Goal: Task Accomplishment & Management: Manage account settings

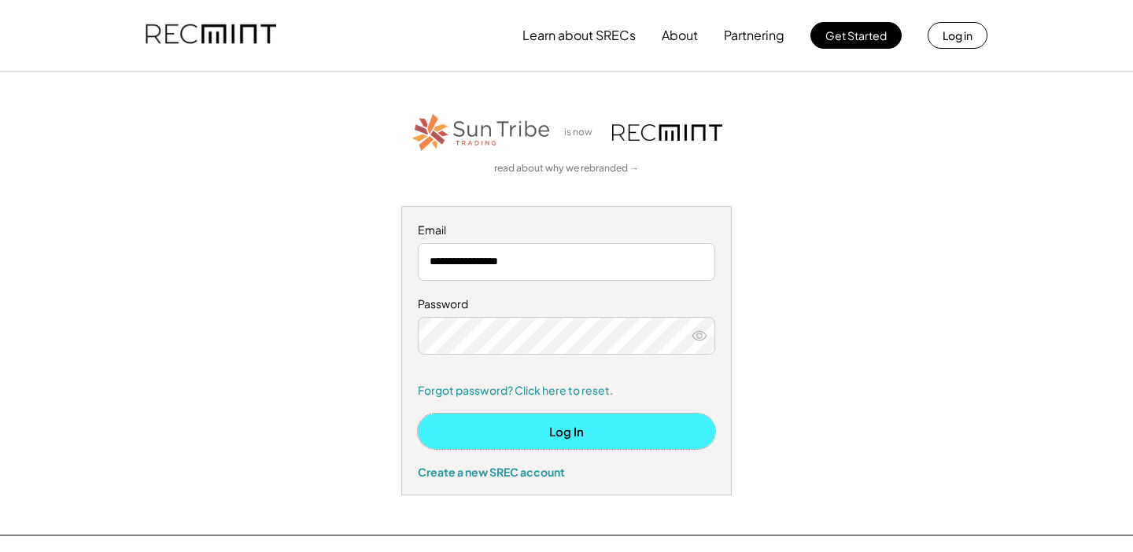
click at [513, 422] on button "Log In" at bounding box center [566, 431] width 297 height 35
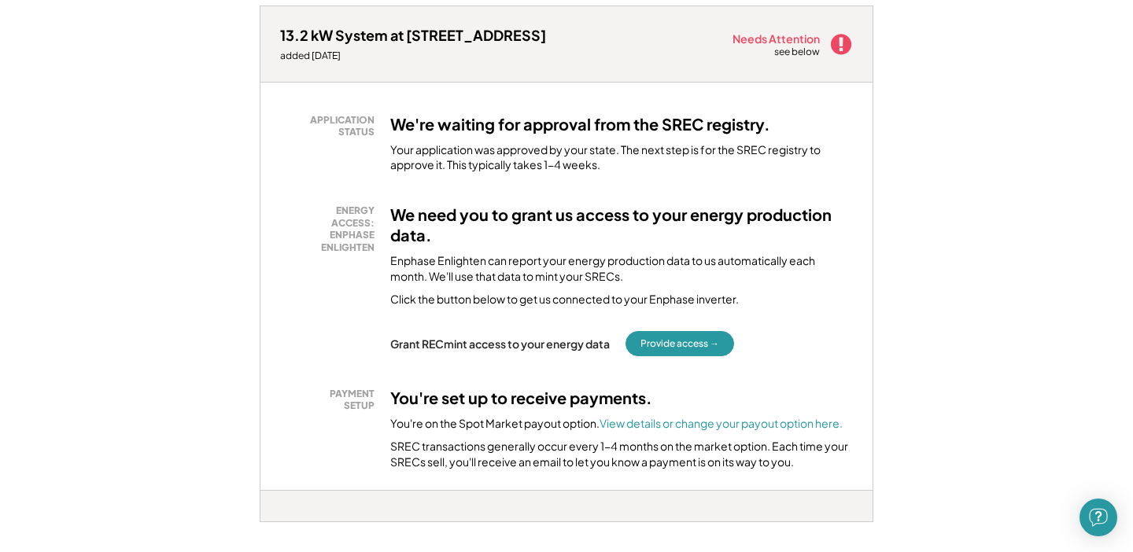
scroll to position [257, 0]
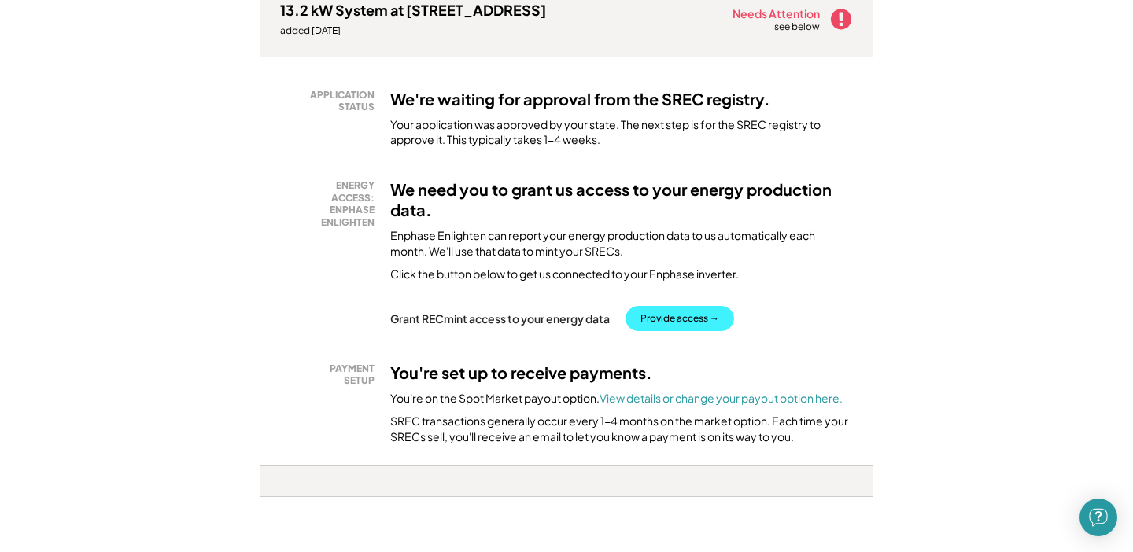
click at [695, 310] on button "Provide access →" at bounding box center [679, 318] width 109 height 25
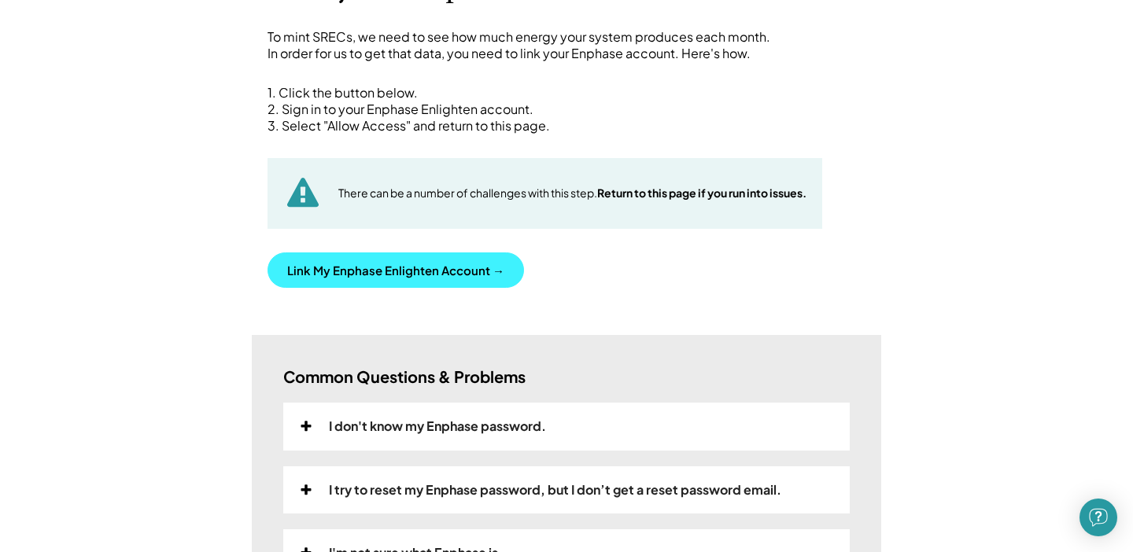
scroll to position [180, 0]
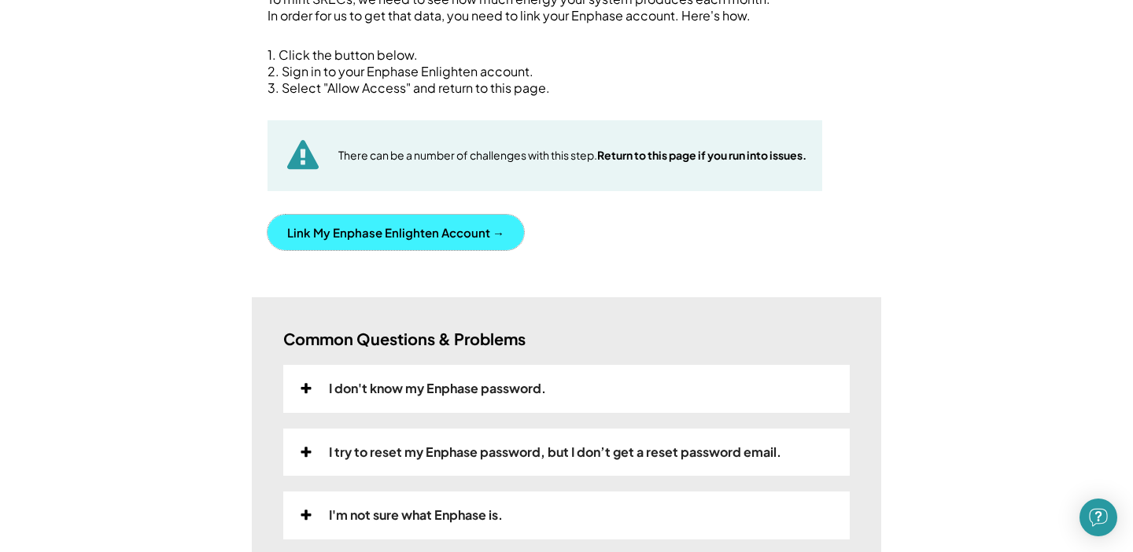
click at [420, 234] on button "Link My Enphase Enlighten Account →" at bounding box center [395, 232] width 256 height 35
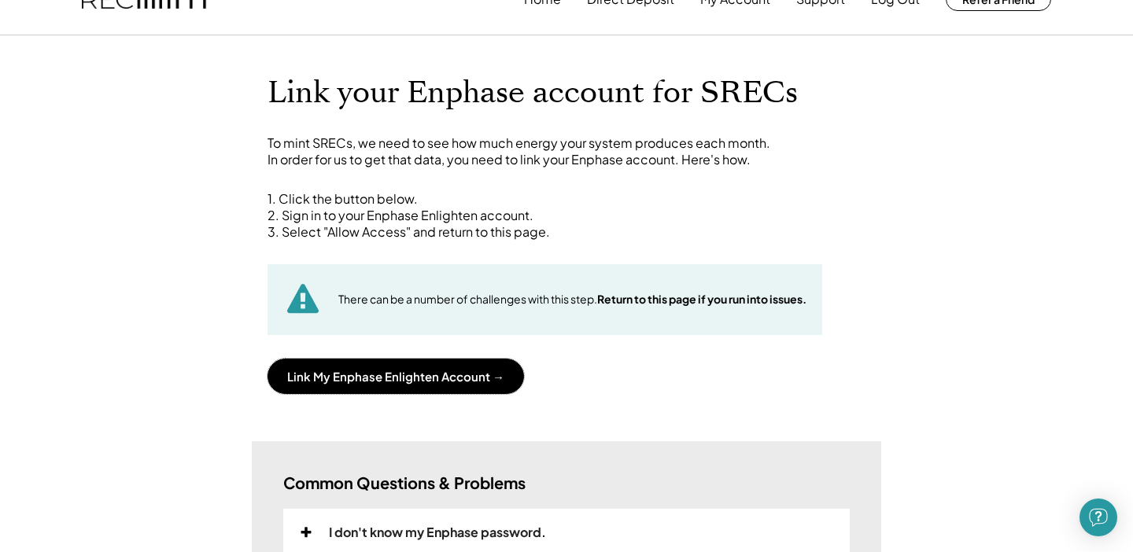
scroll to position [0, 0]
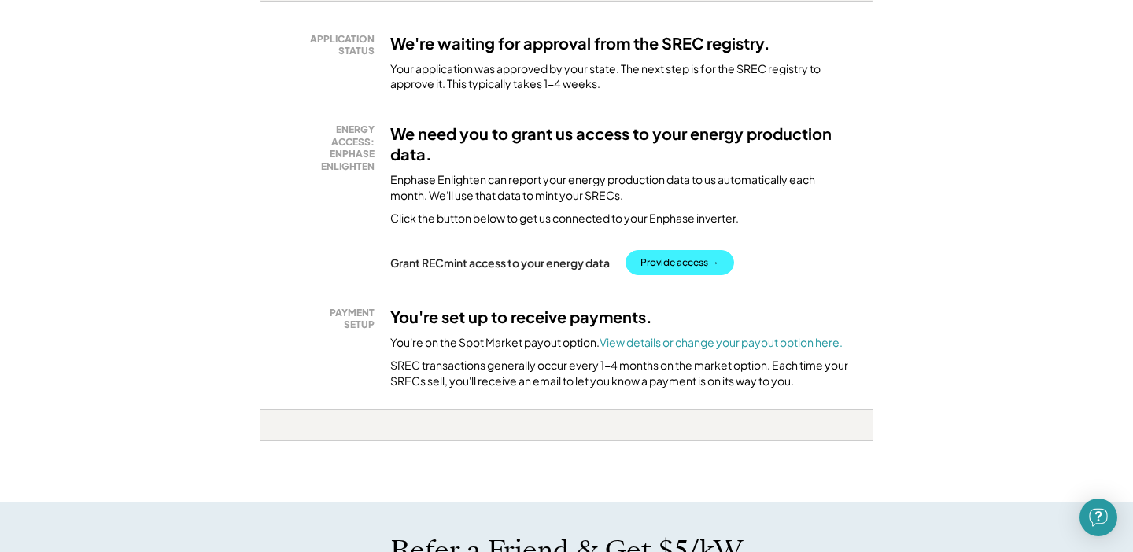
scroll to position [310, 0]
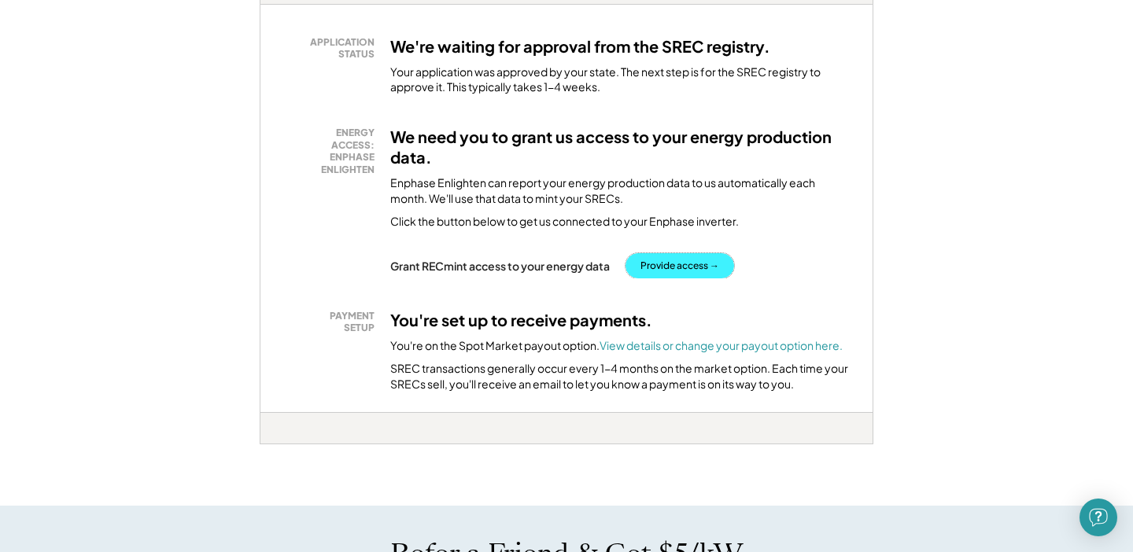
click at [673, 264] on button "Provide access →" at bounding box center [679, 265] width 109 height 25
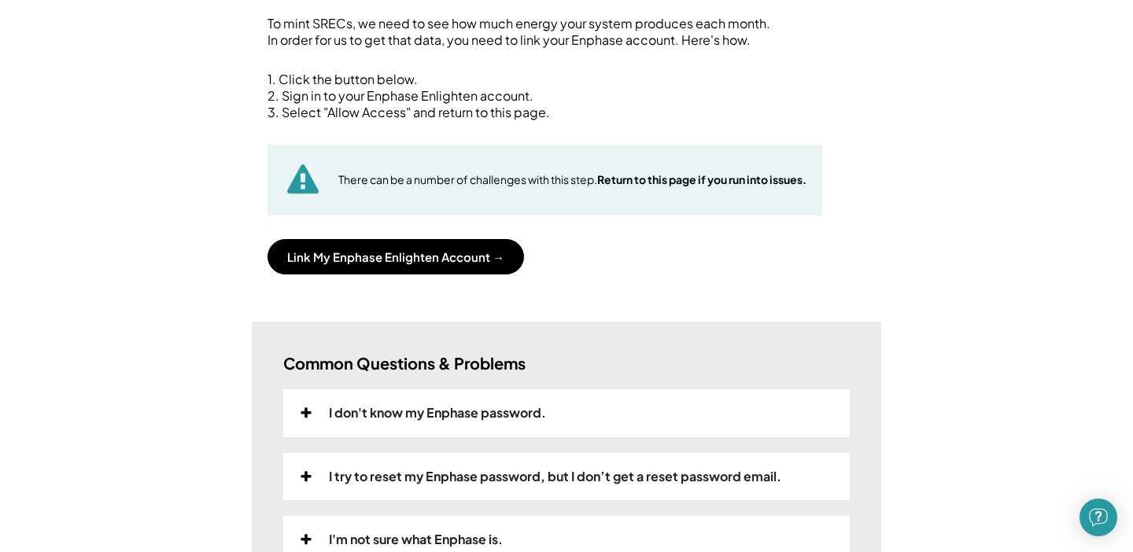
scroll to position [161, 0]
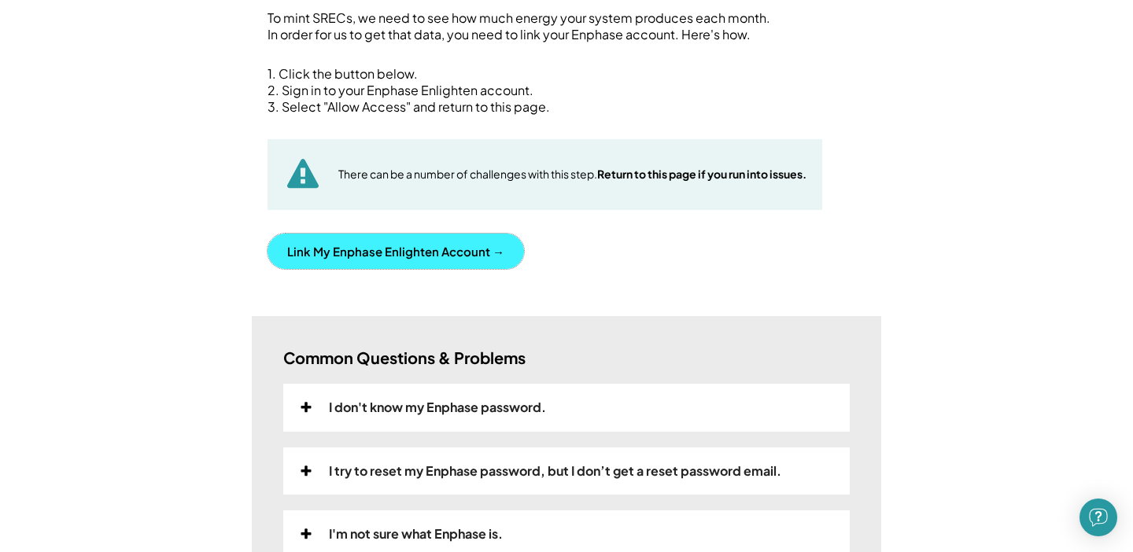
click at [396, 253] on button "Link My Enphase Enlighten Account →" at bounding box center [395, 251] width 256 height 35
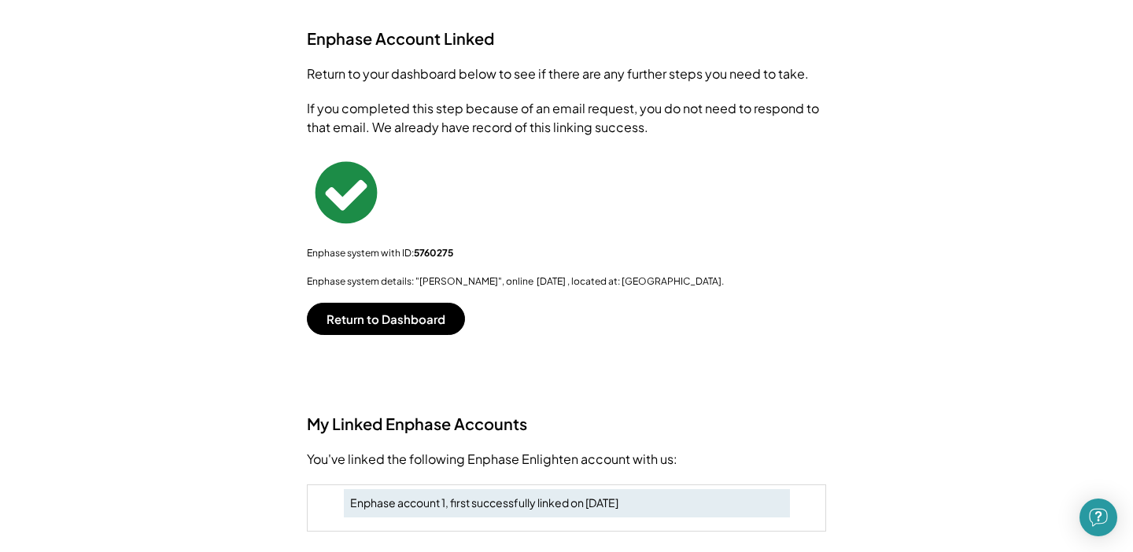
scroll to position [0, 0]
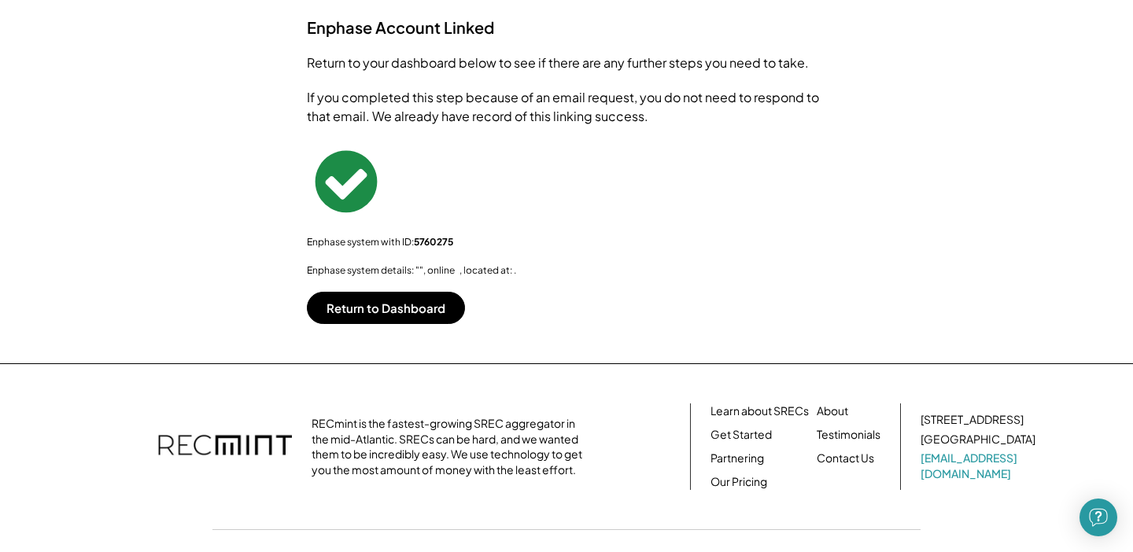
scroll to position [177, 0]
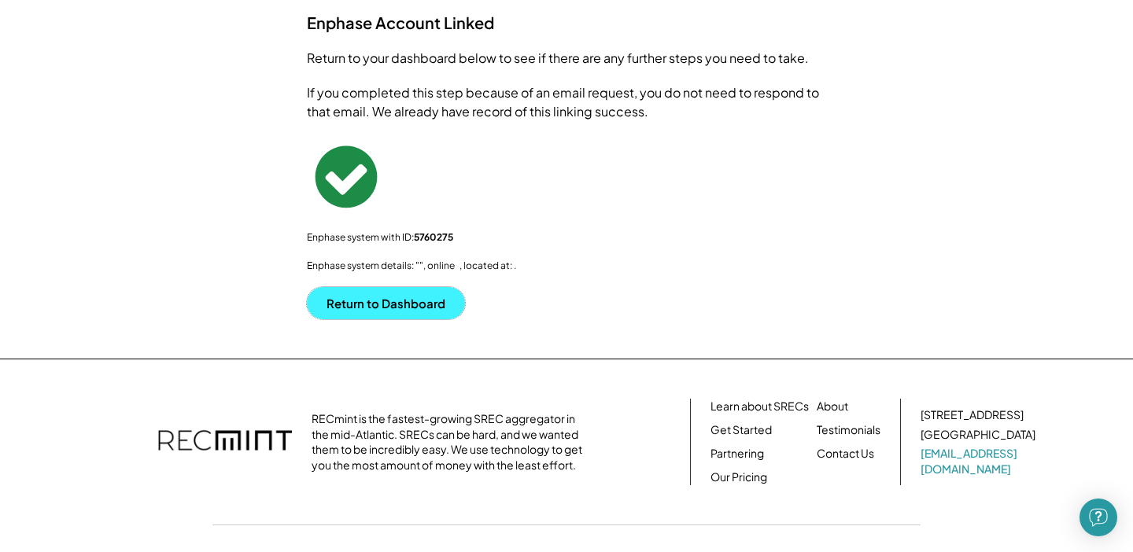
click at [399, 299] on button "Return to Dashboard" at bounding box center [386, 303] width 158 height 32
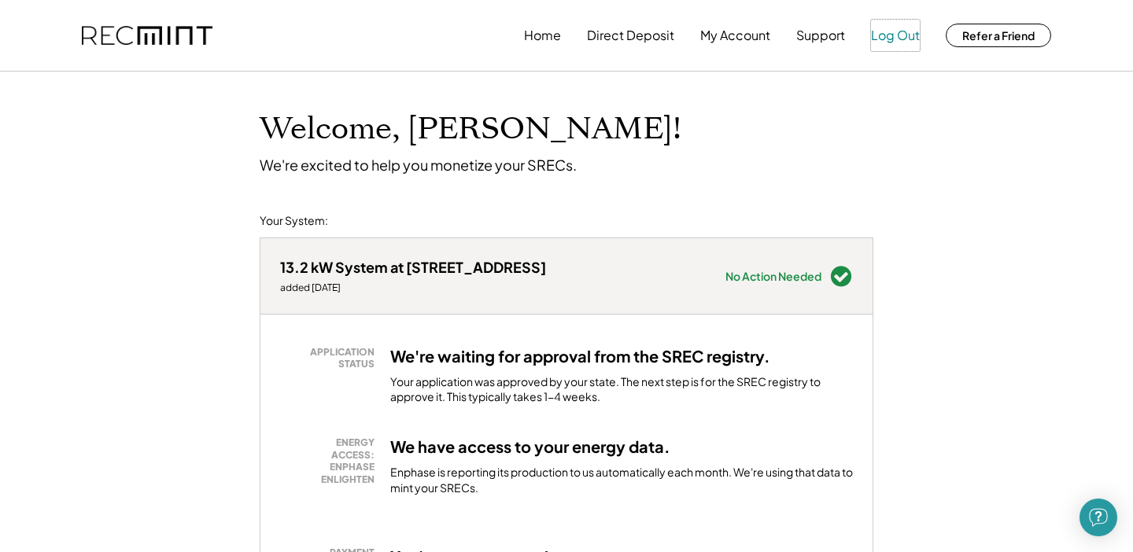
click at [911, 37] on button "Log Out" at bounding box center [895, 35] width 49 height 31
